Goal: Task Accomplishment & Management: Use online tool/utility

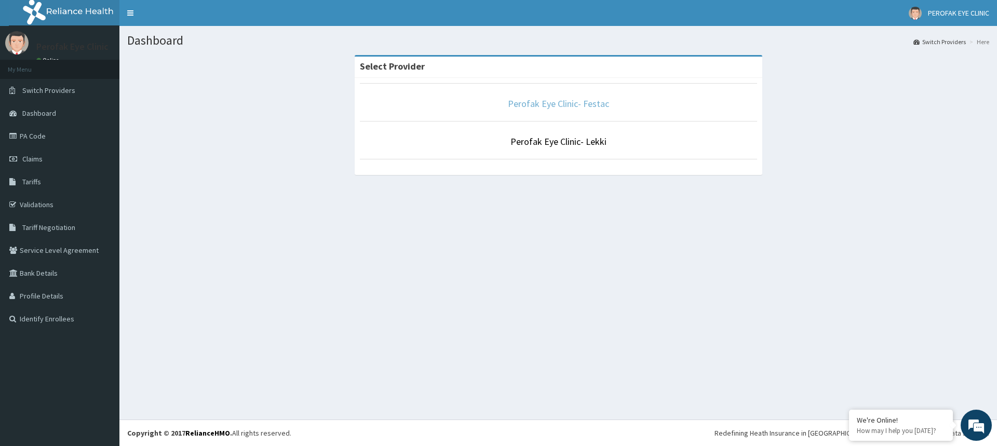
click at [556, 102] on link "Perofak Eye Clinic- Festac" at bounding box center [558, 104] width 101 height 12
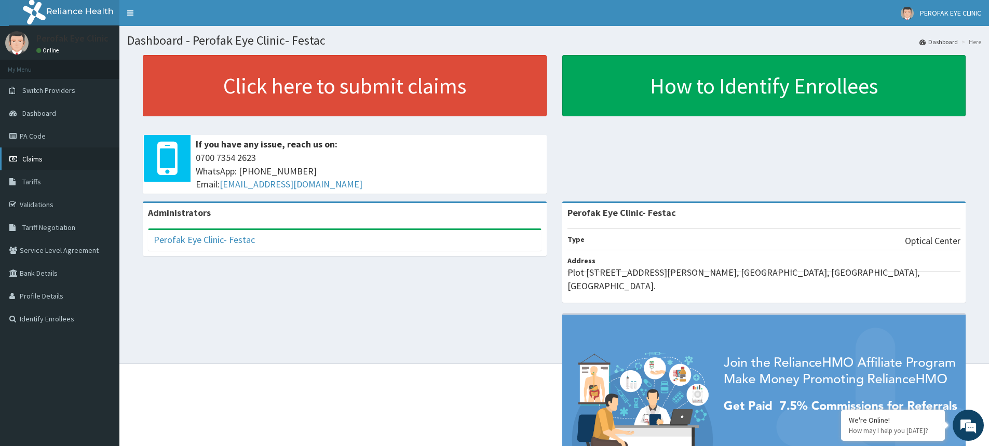
drag, startPoint x: 563, startPoint y: 129, endPoint x: 33, endPoint y: 155, distance: 530.8
click at [33, 155] on span "Claims" at bounding box center [32, 158] width 20 height 9
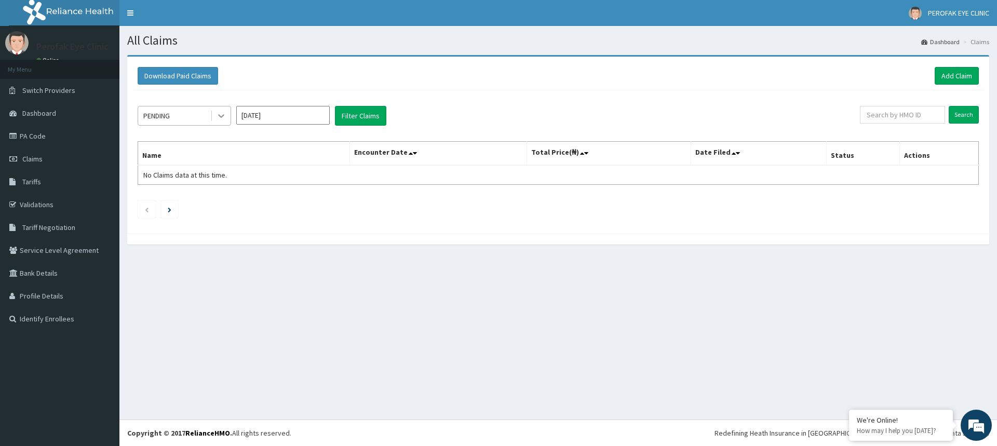
click at [220, 116] on icon at bounding box center [221, 117] width 6 height 4
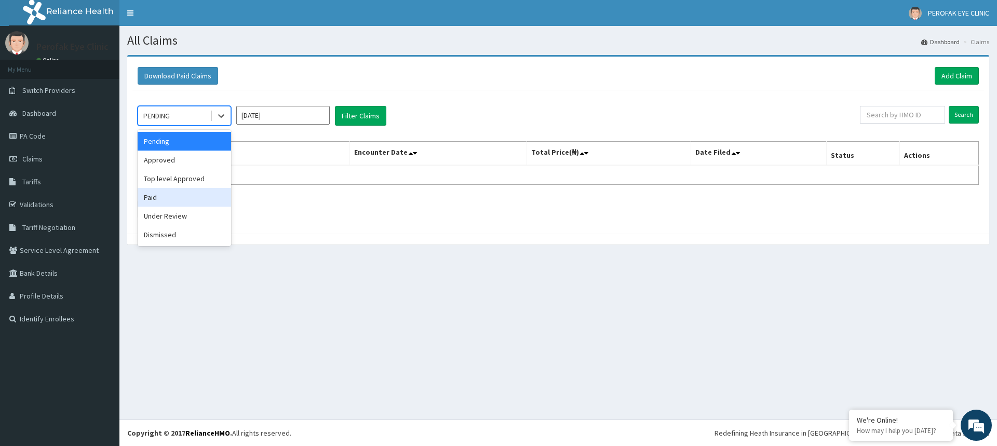
click at [170, 198] on div "Paid" at bounding box center [184, 197] width 93 height 19
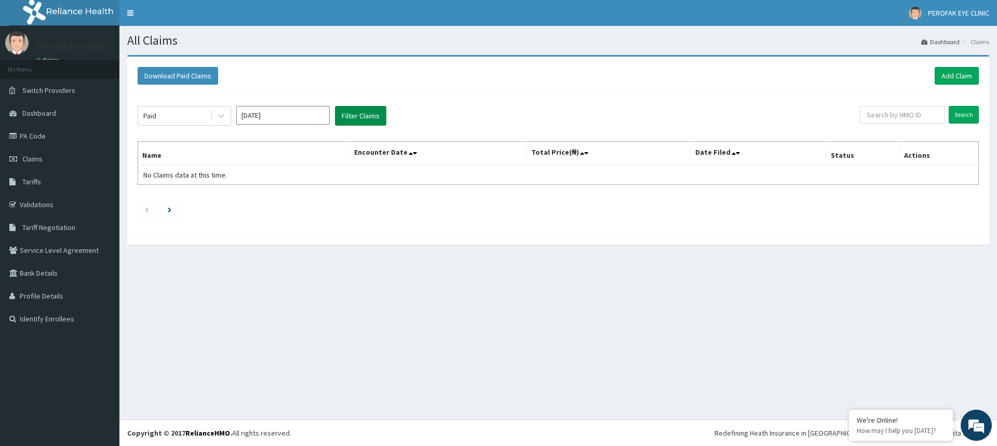
click at [366, 116] on button "Filter Claims" at bounding box center [360, 116] width 51 height 20
click at [364, 112] on button "Filter Claims" at bounding box center [360, 116] width 51 height 20
click at [982, 43] on li "Claims" at bounding box center [975, 41] width 29 height 9
drag, startPoint x: 982, startPoint y: 44, endPoint x: 979, endPoint y: 64, distance: 20.5
click at [982, 46] on li "Claims" at bounding box center [975, 41] width 29 height 9
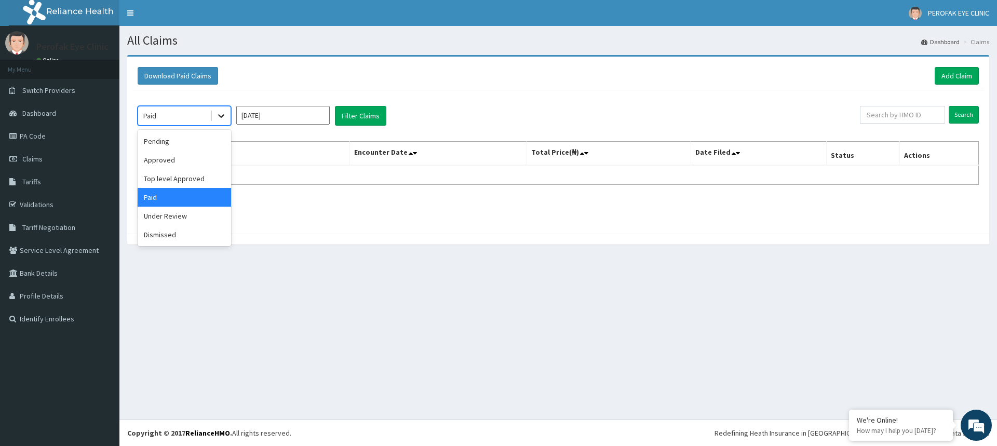
click at [223, 115] on icon at bounding box center [221, 117] width 6 height 4
click at [178, 199] on div "Paid" at bounding box center [184, 197] width 93 height 19
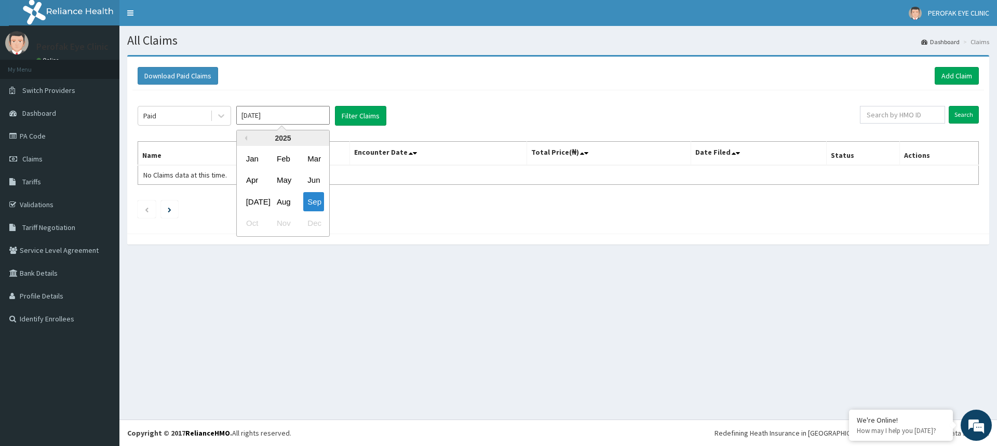
click at [298, 114] on input "Sep 2025" at bounding box center [282, 115] width 93 height 19
click at [282, 202] on div "Aug" at bounding box center [283, 201] width 21 height 19
click at [360, 115] on button "Filter Claims" at bounding box center [360, 116] width 51 height 20
click at [361, 117] on button "Filter Claims" at bounding box center [360, 116] width 51 height 20
click at [319, 119] on input "Jul 2025" at bounding box center [282, 115] width 93 height 19
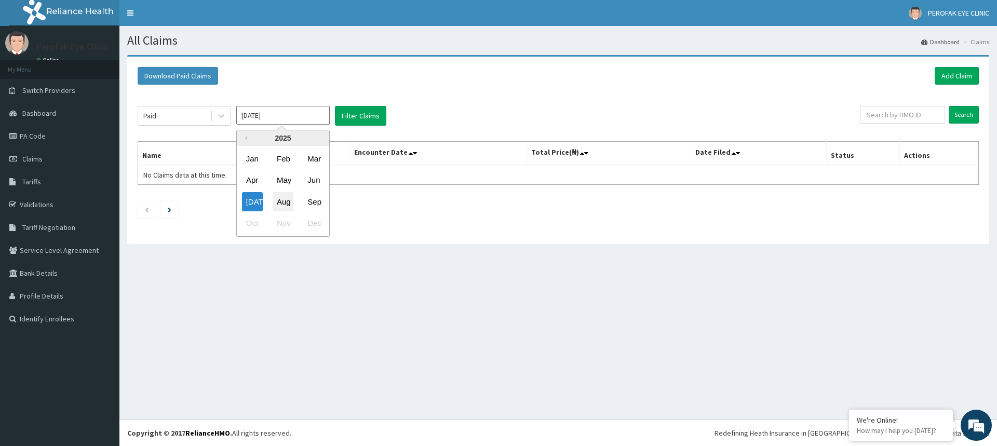
click at [281, 200] on div "Aug" at bounding box center [283, 201] width 21 height 19
click at [364, 115] on button "Filter Claims" at bounding box center [360, 116] width 51 height 20
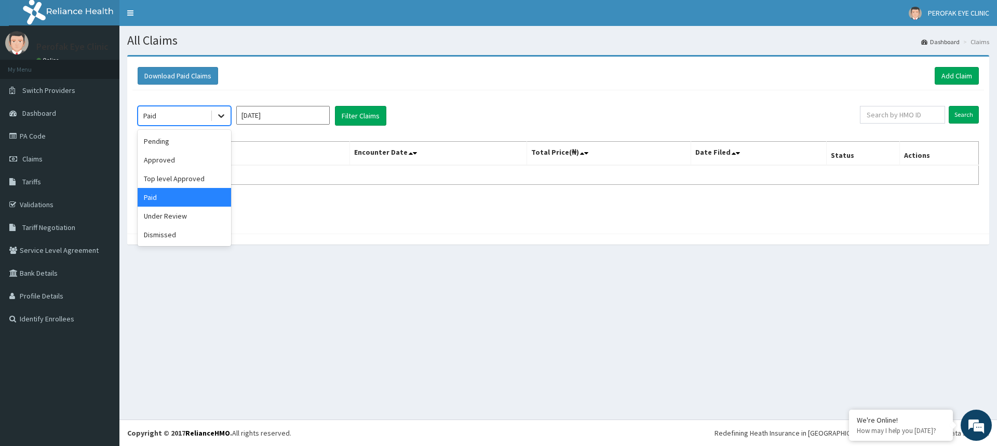
click at [222, 116] on icon at bounding box center [221, 117] width 6 height 4
click at [165, 192] on div "Paid" at bounding box center [184, 197] width 93 height 19
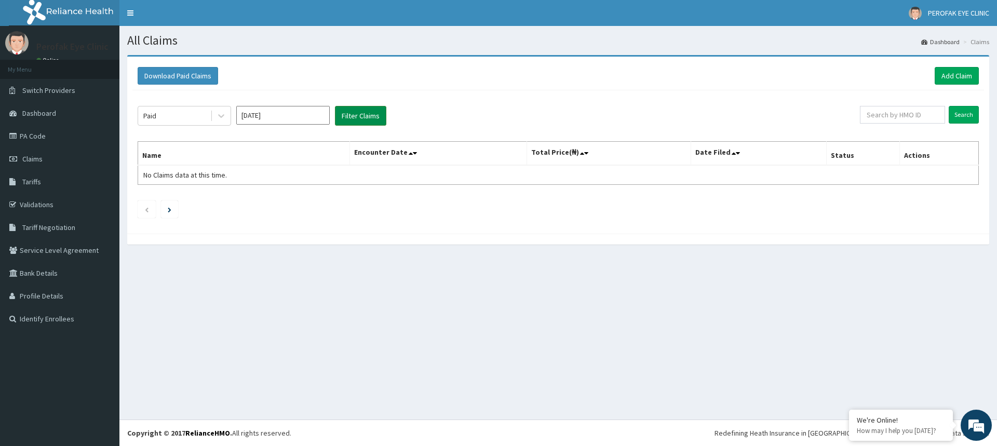
click at [358, 110] on button "Filter Claims" at bounding box center [360, 116] width 51 height 20
click at [321, 117] on input "Jul 2025" at bounding box center [282, 115] width 93 height 19
click at [315, 200] on div "Sep" at bounding box center [313, 201] width 21 height 19
type input "Aug 2025"
click at [348, 111] on button "Filter Claims" at bounding box center [360, 116] width 51 height 20
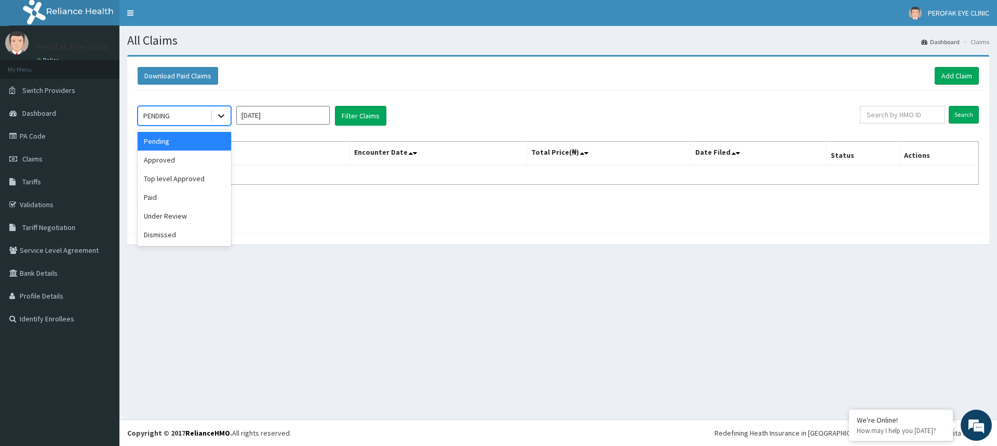
click at [220, 117] on icon at bounding box center [221, 116] width 10 height 10
click at [180, 195] on div "Paid" at bounding box center [184, 197] width 93 height 19
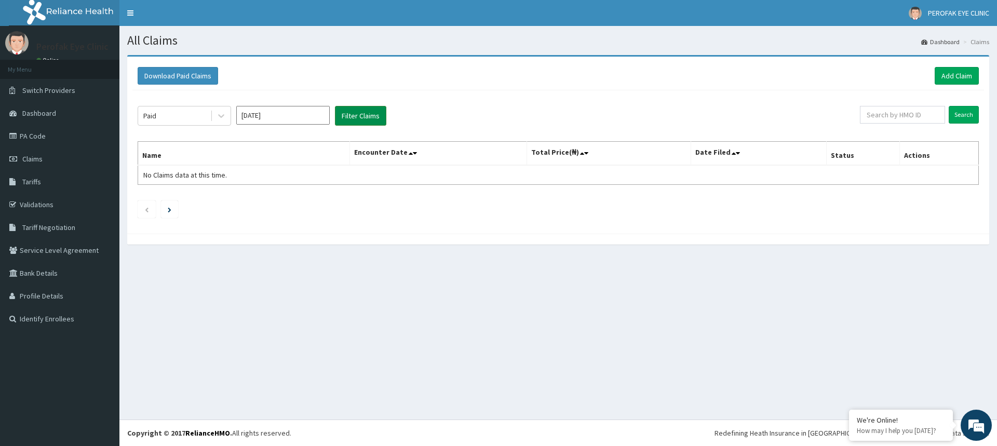
click at [356, 116] on button "Filter Claims" at bounding box center [360, 116] width 51 height 20
click at [358, 113] on button "Filter Claims" at bounding box center [360, 116] width 51 height 20
click at [359, 116] on button "Filter Claims" at bounding box center [360, 116] width 51 height 20
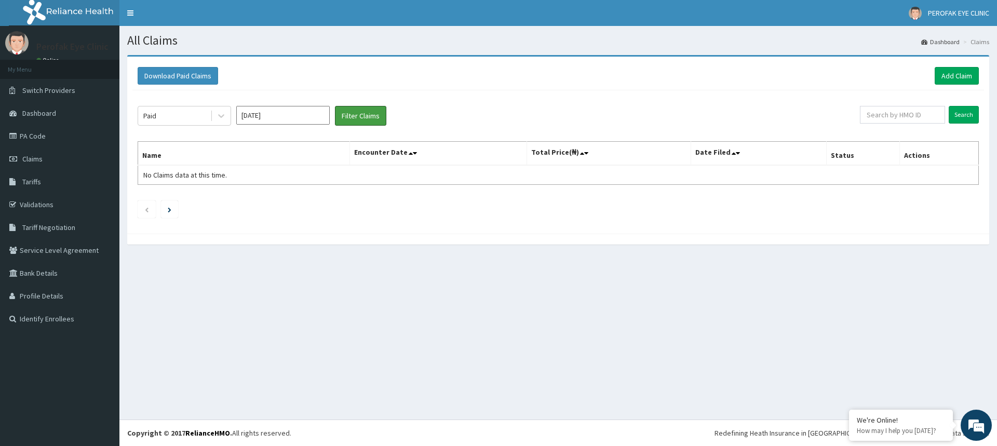
drag, startPoint x: 361, startPoint y: 110, endPoint x: 361, endPoint y: 104, distance: 6.2
click at [361, 106] on button "Filter Claims" at bounding box center [360, 116] width 51 height 20
click at [366, 118] on button "Filter Claims" at bounding box center [360, 116] width 51 height 20
click at [354, 114] on button "Filter Claims" at bounding box center [360, 116] width 51 height 20
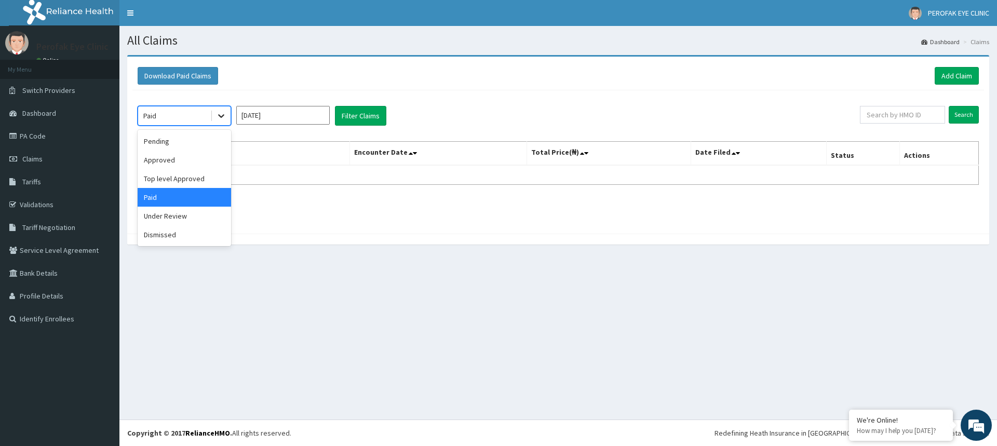
click at [222, 113] on icon at bounding box center [221, 116] width 10 height 10
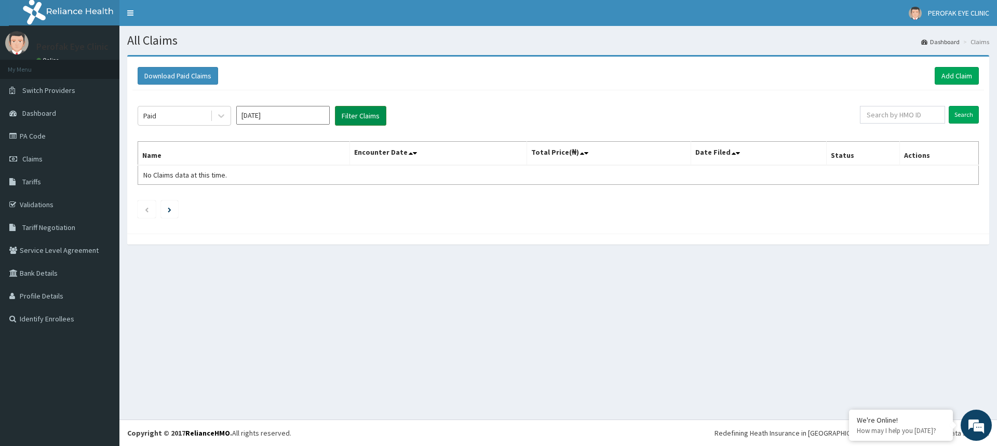
click at [358, 116] on button "Filter Claims" at bounding box center [360, 116] width 51 height 20
click at [357, 115] on button "Filter Claims" at bounding box center [360, 116] width 51 height 20
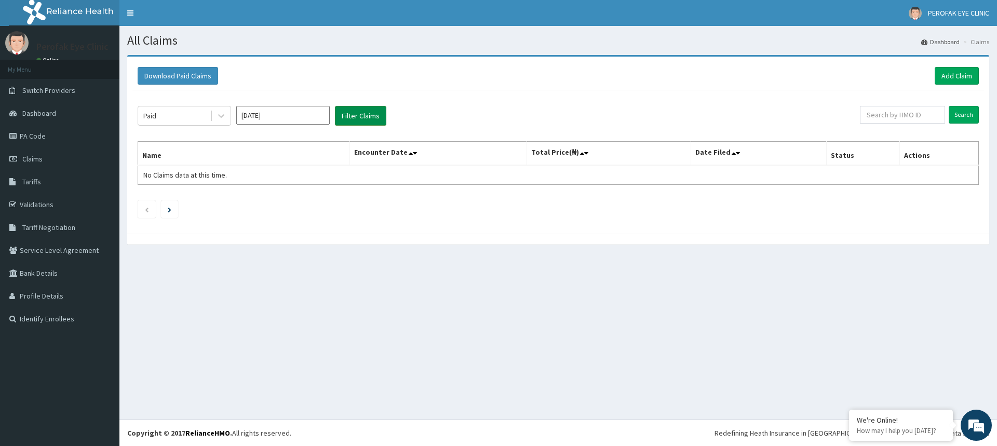
click at [358, 115] on button "Filter Claims" at bounding box center [360, 116] width 51 height 20
click at [588, 153] on icon at bounding box center [586, 153] width 4 height 7
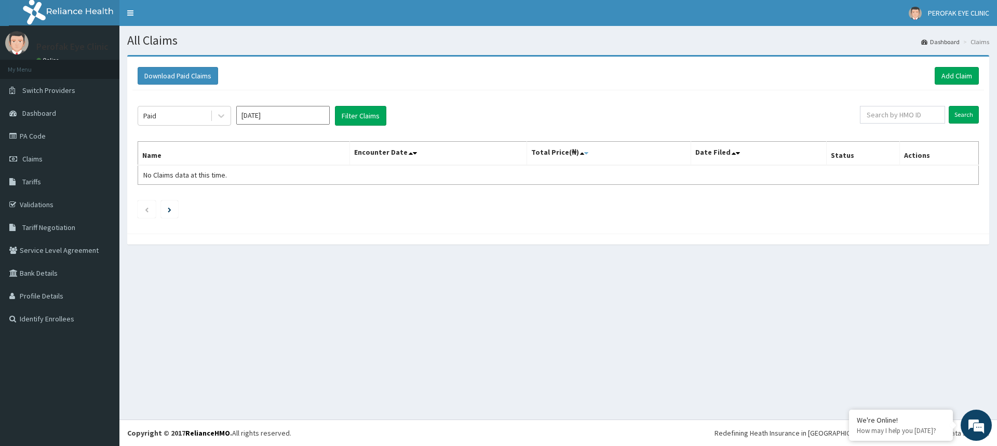
click at [588, 153] on icon at bounding box center [586, 153] width 4 height 7
click at [583, 154] on icon at bounding box center [582, 153] width 4 height 7
drag, startPoint x: 195, startPoint y: 177, endPoint x: 240, endPoint y: 178, distance: 45.2
click at [197, 176] on span "No Claims data at this time." at bounding box center [185, 174] width 84 height 9
click at [347, 114] on button "Filter Claims" at bounding box center [360, 116] width 51 height 20
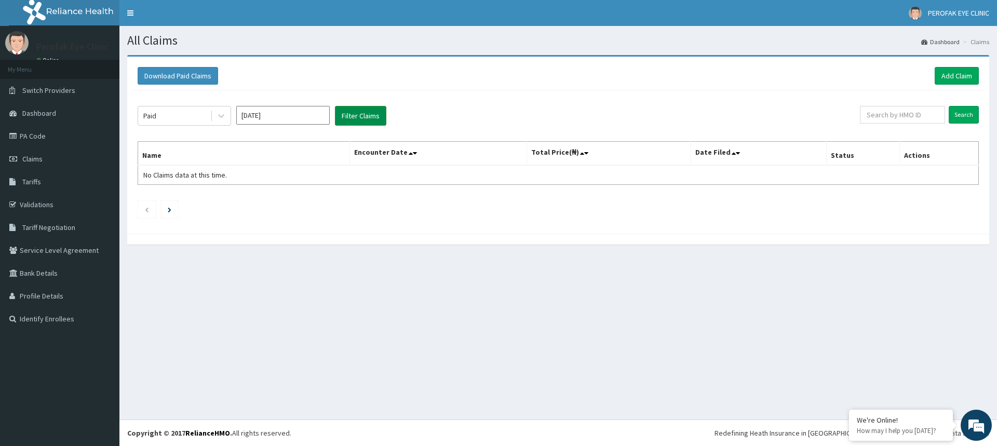
click at [347, 114] on button "Filter Claims" at bounding box center [360, 116] width 51 height 20
click at [360, 117] on button "Filter Claims" at bounding box center [360, 116] width 51 height 20
click at [362, 115] on button "Filter Claims" at bounding box center [360, 116] width 51 height 20
click at [38, 133] on link "PA Code" at bounding box center [59, 136] width 119 height 23
